Goal: Task Accomplishment & Management: Use online tool/utility

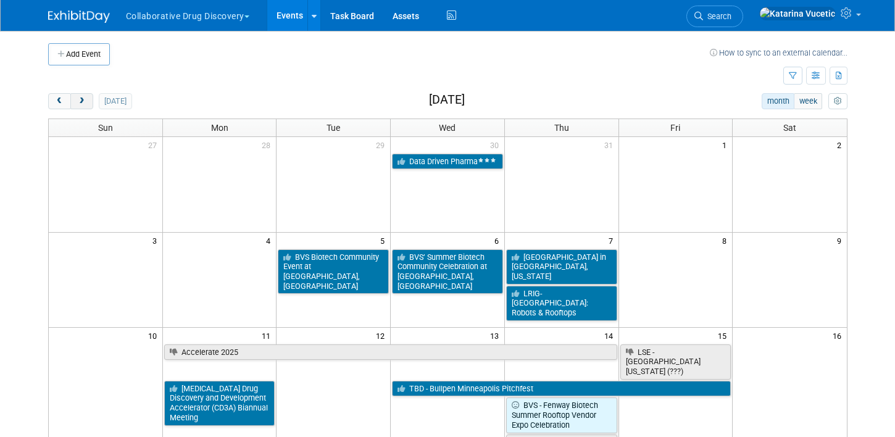
click at [82, 102] on span "next" at bounding box center [81, 102] width 9 height 8
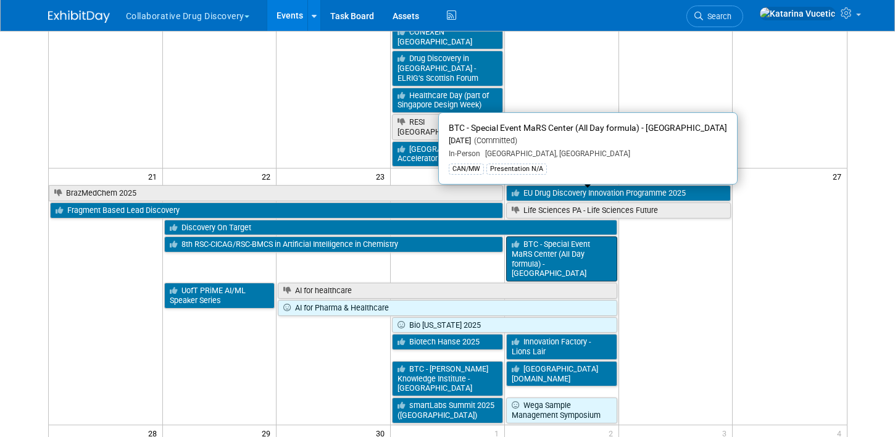
scroll to position [792, 0]
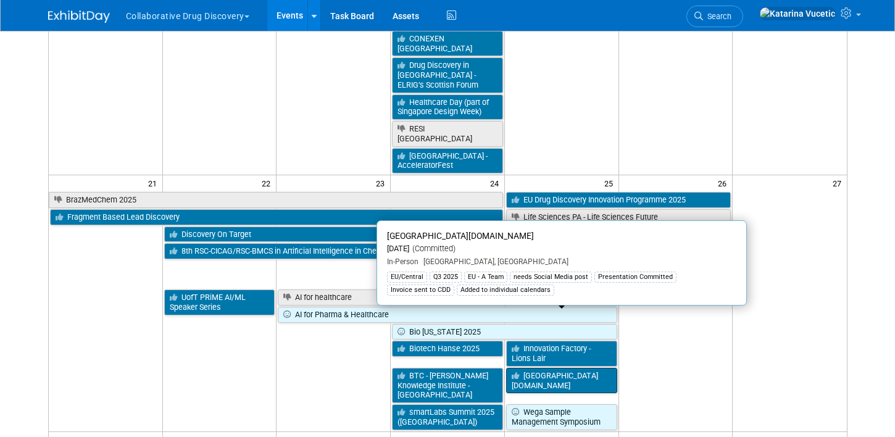
click at [533, 368] on link "[GEOGRAPHIC_DATA][DOMAIN_NAME]" at bounding box center [561, 380] width 111 height 25
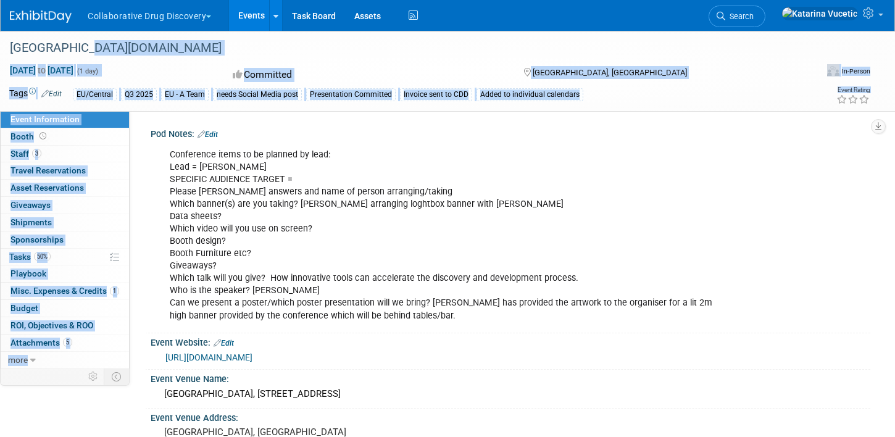
drag, startPoint x: 85, startPoint y: 46, endPoint x: -1, endPoint y: 45, distance: 85.8
click at [0, 45] on html "Collaborative Drug Discovery Choose Workspace: CDD Vault Collaborative Drug Dis…" at bounding box center [447, 218] width 895 height 437
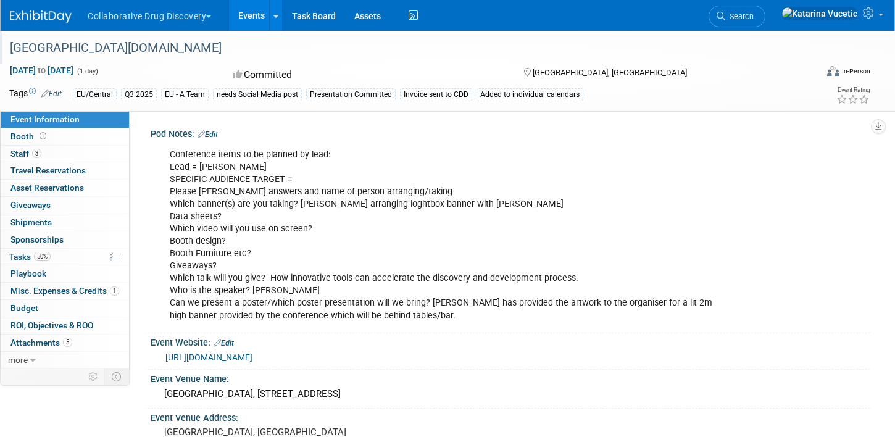
click at [75, 52] on div "[GEOGRAPHIC_DATA][DOMAIN_NAME]" at bounding box center [402, 48] width 792 height 22
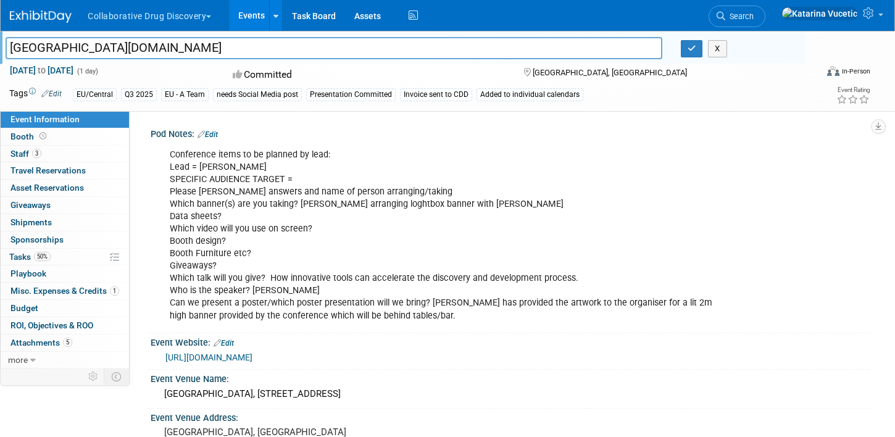
drag, startPoint x: 83, startPoint y: 48, endPoint x: 11, endPoint y: 46, distance: 72.2
click at [10, 46] on input "[GEOGRAPHIC_DATA][DOMAIN_NAME]" at bounding box center [334, 48] width 657 height 22
